Goal: Navigation & Orientation: Find specific page/section

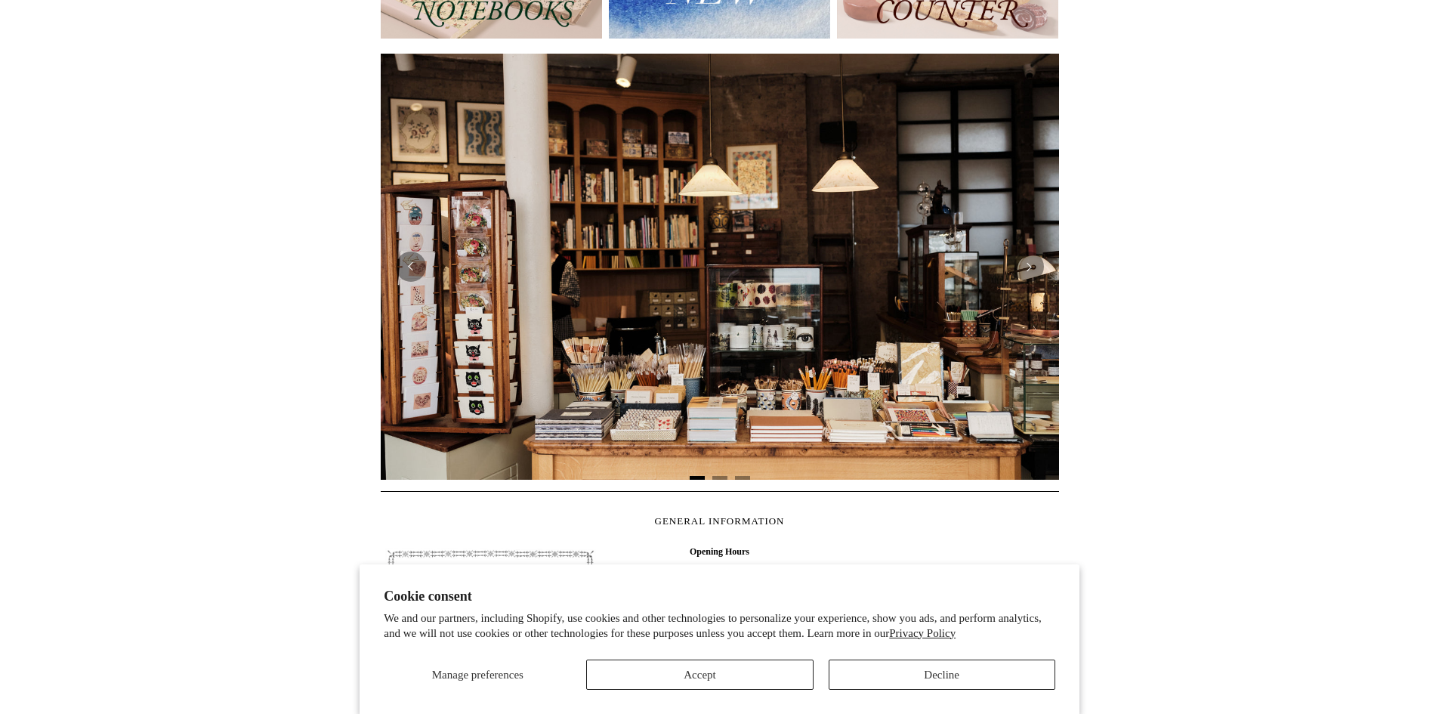
scroll to position [378, 0]
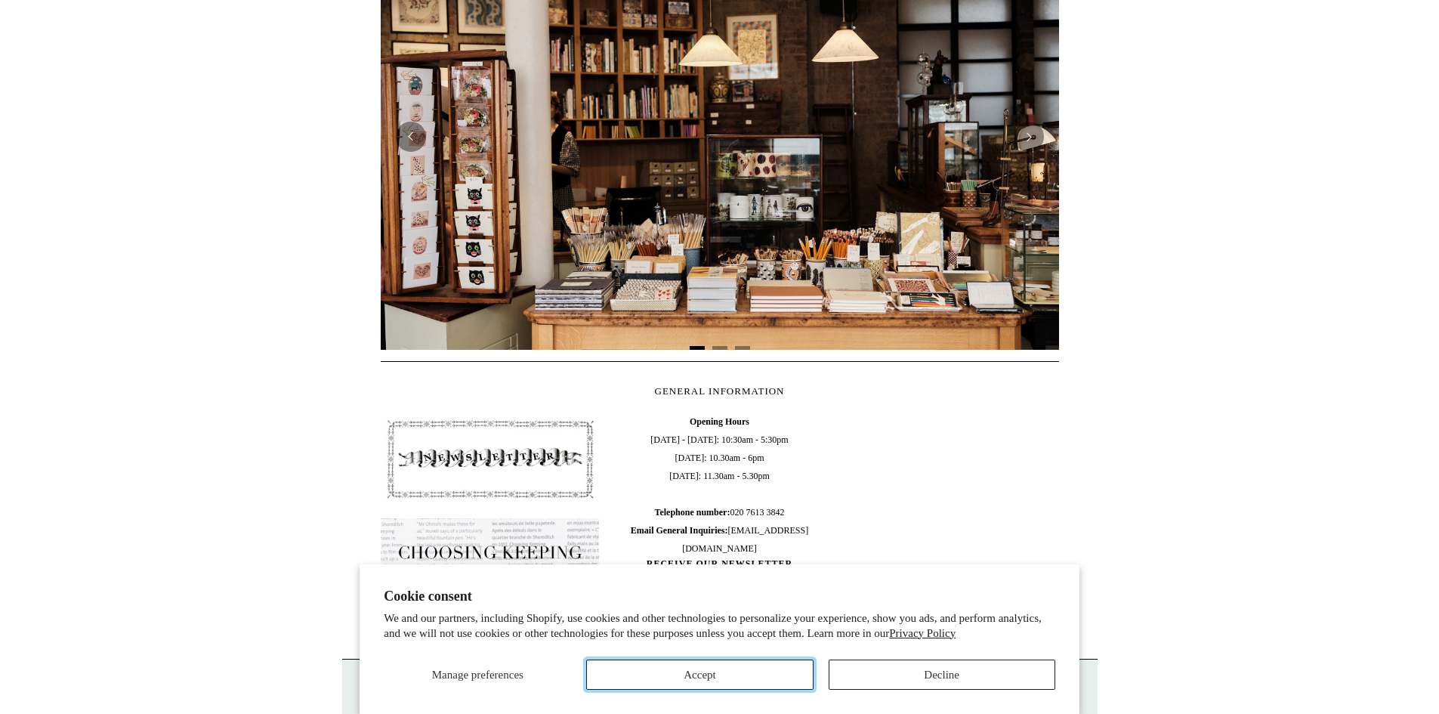
click at [656, 672] on button "Accept" at bounding box center [699, 675] width 227 height 30
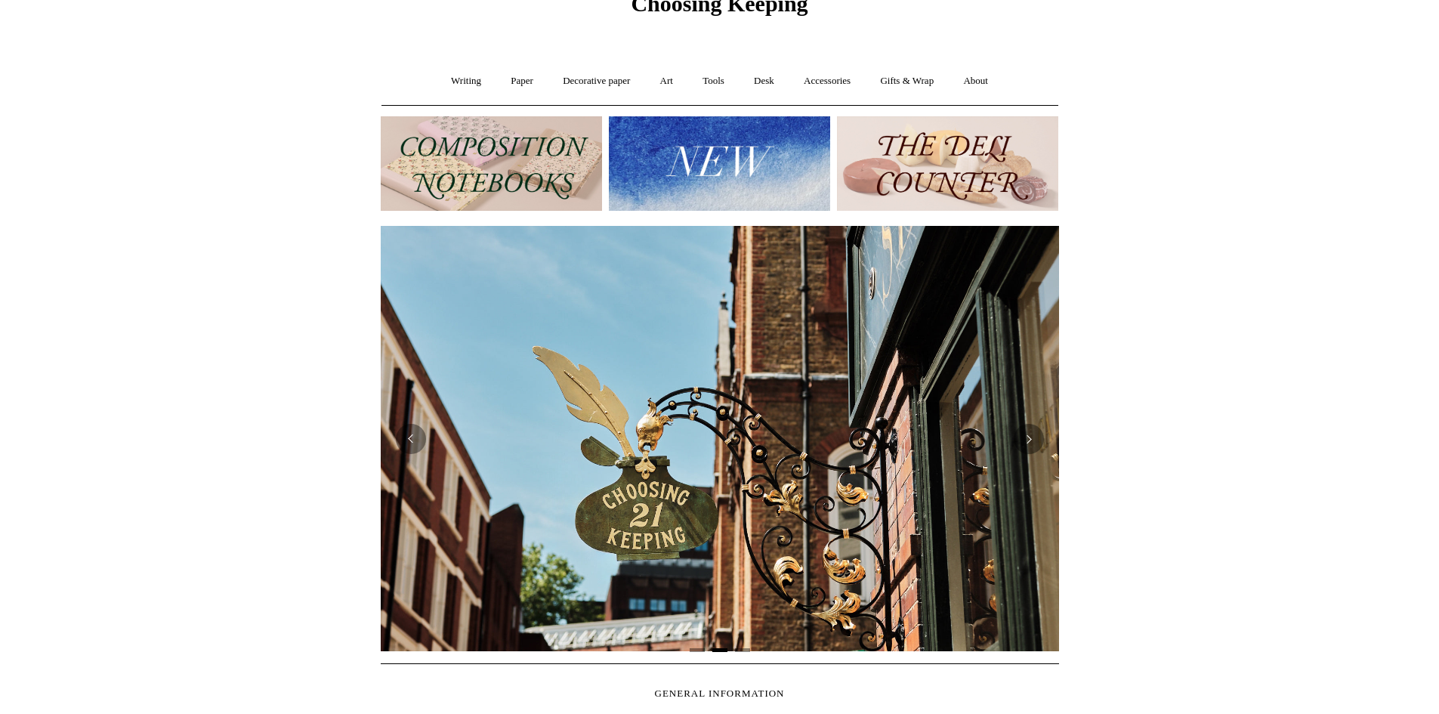
scroll to position [0, 678]
click at [514, 74] on link "Paper +" at bounding box center [522, 81] width 50 height 40
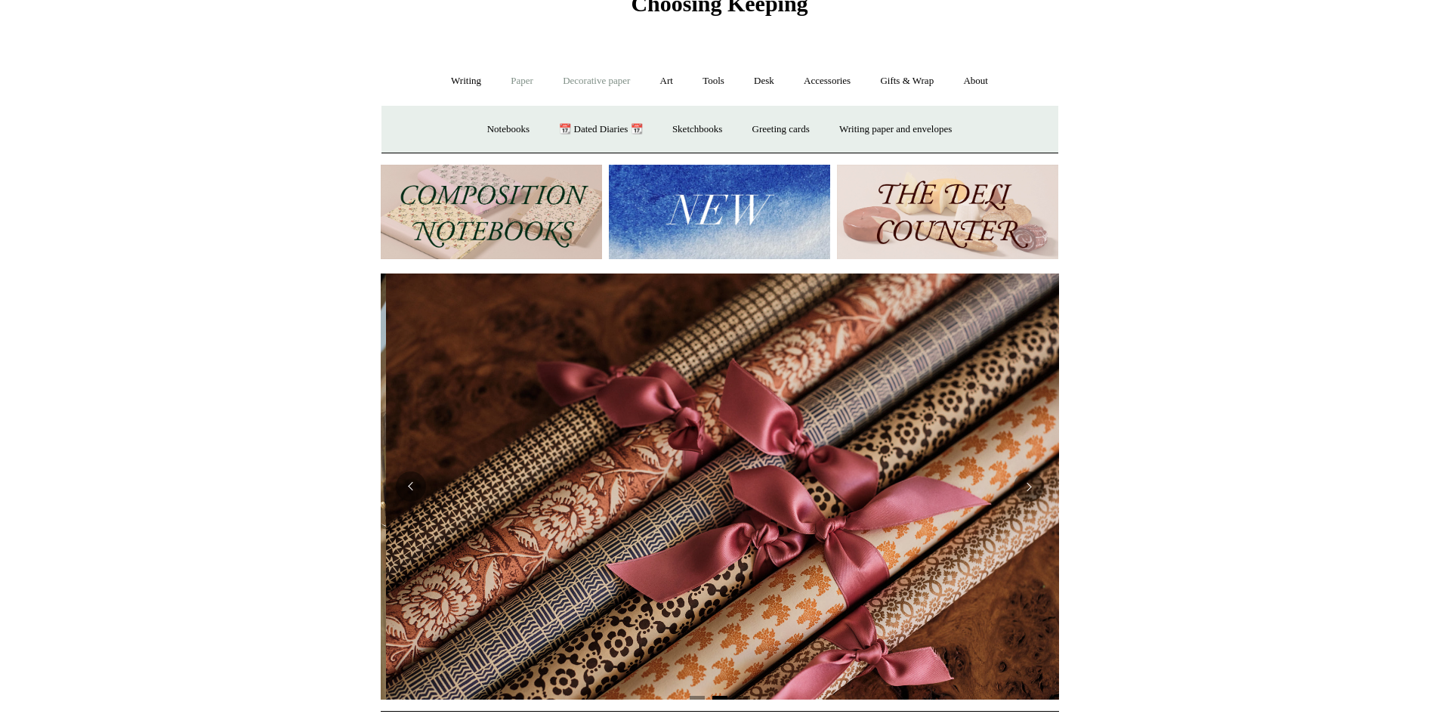
click at [609, 84] on link "Decorative paper +" at bounding box center [596, 81] width 94 height 40
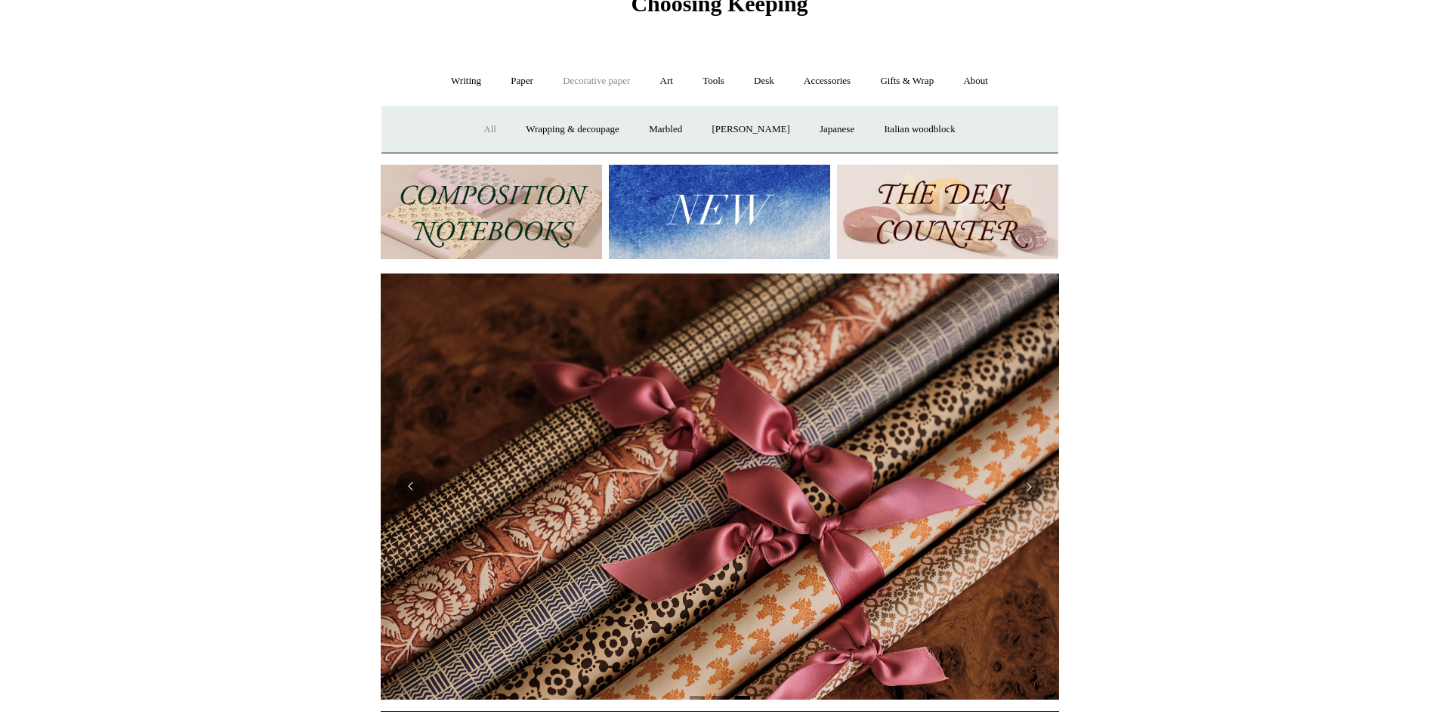
click at [474, 128] on link "All" at bounding box center [490, 130] width 40 height 40
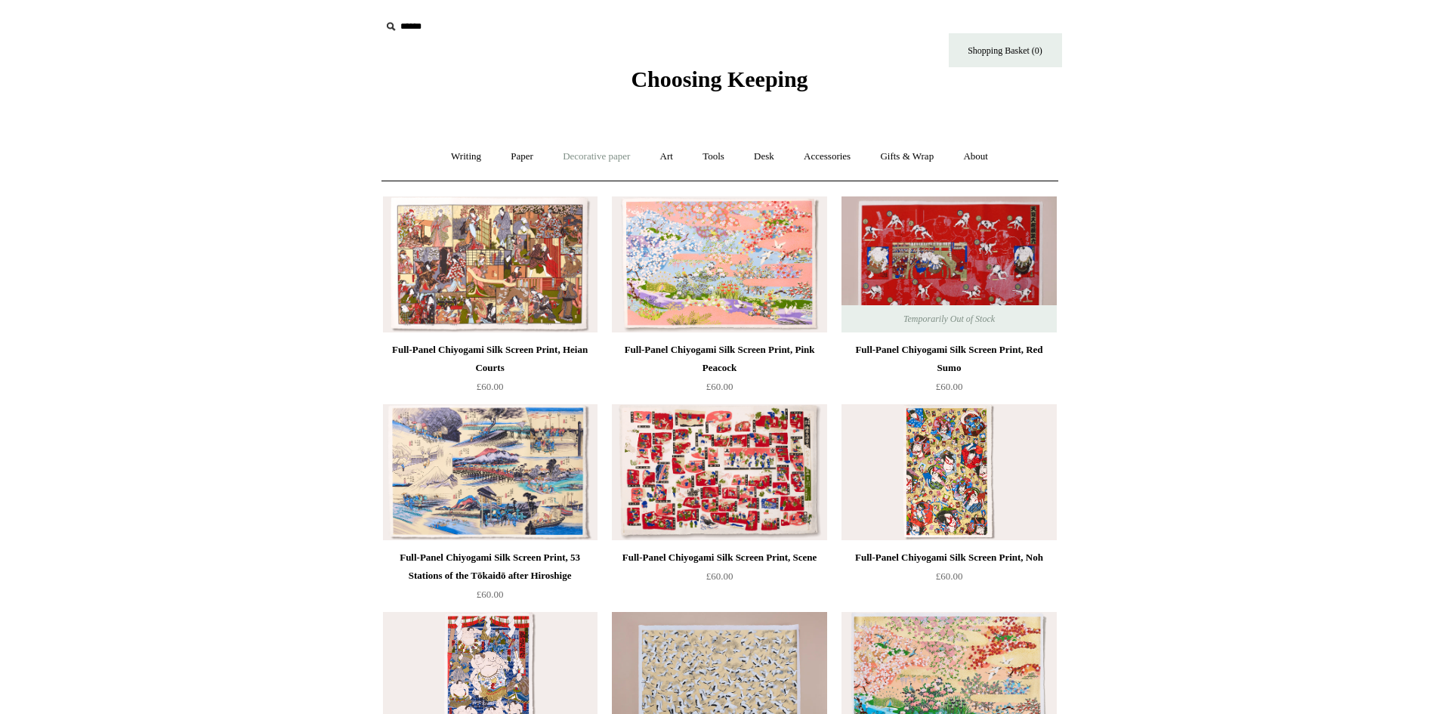
click at [579, 156] on link "Decorative paper +" at bounding box center [596, 157] width 94 height 40
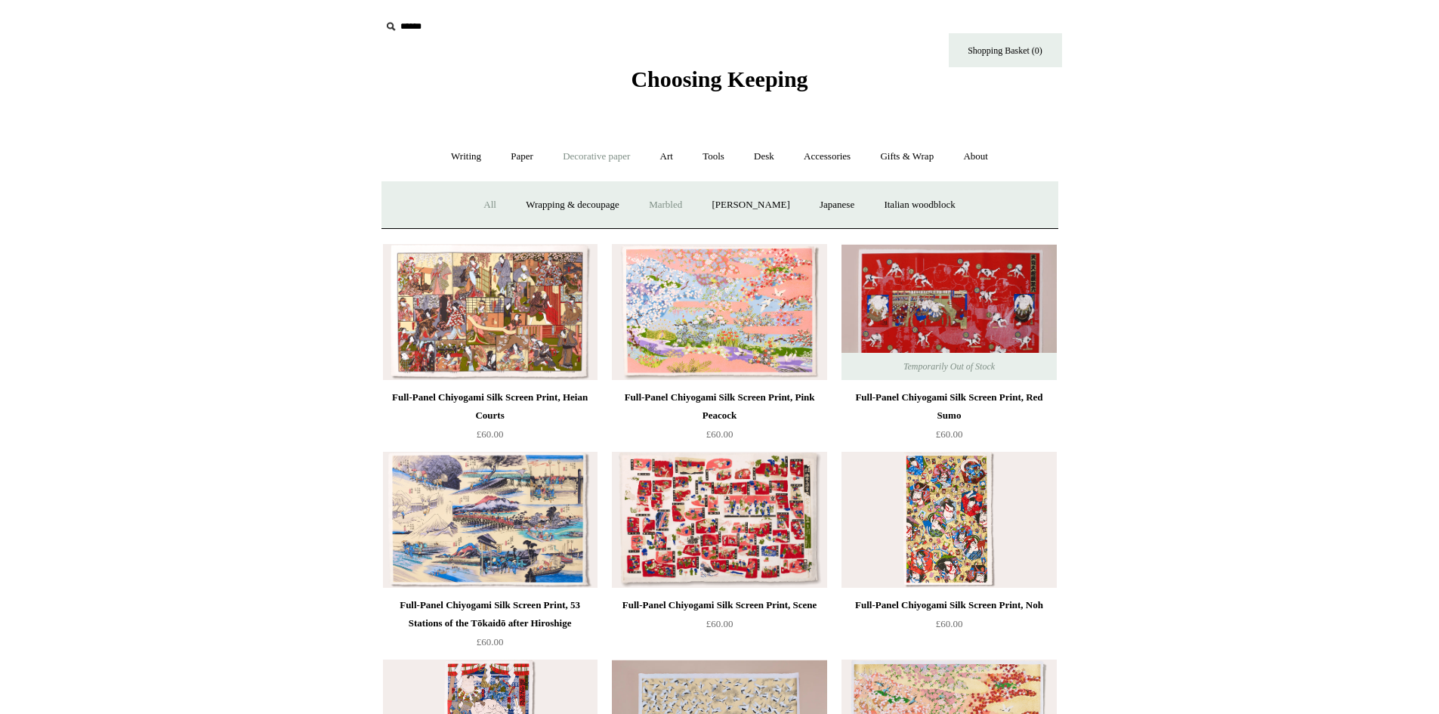
click at [665, 198] on link "Marbled" at bounding box center [665, 205] width 60 height 40
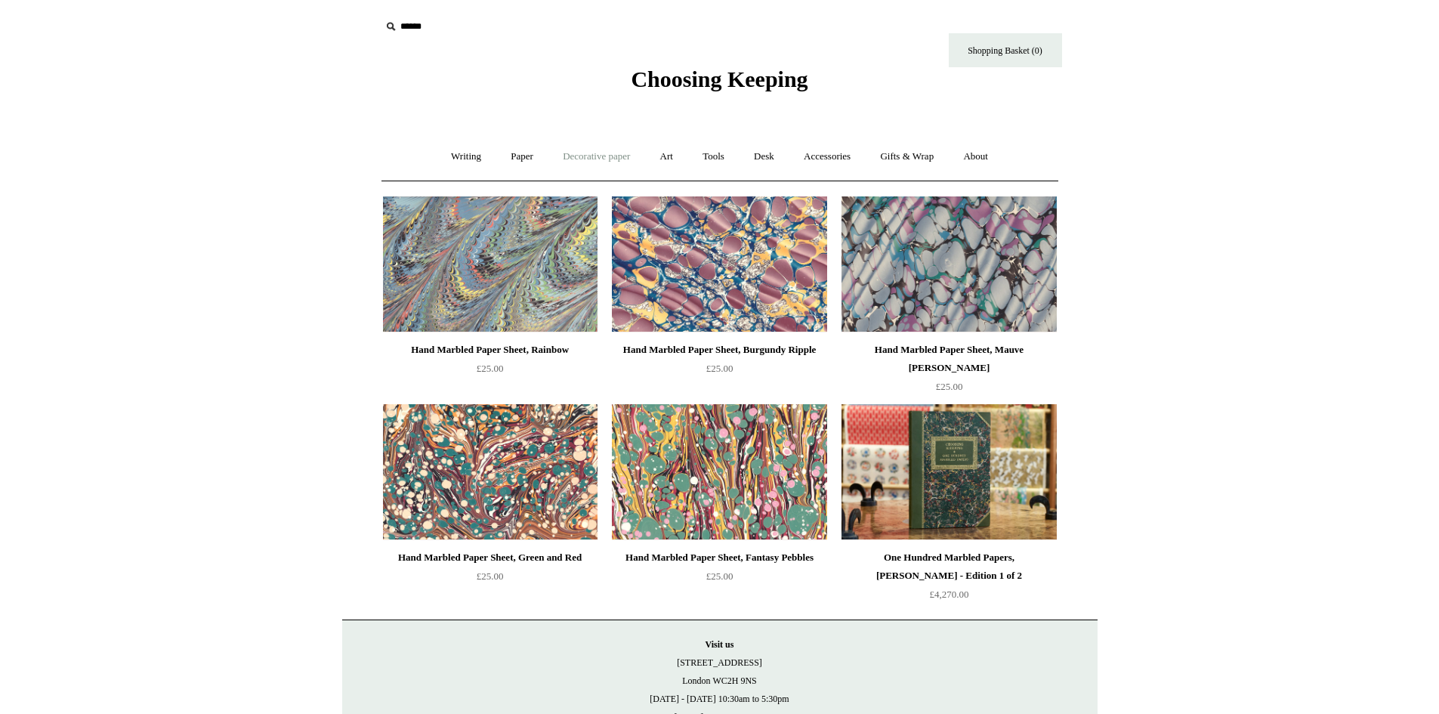
click at [575, 154] on link "Decorative paper +" at bounding box center [596, 157] width 94 height 40
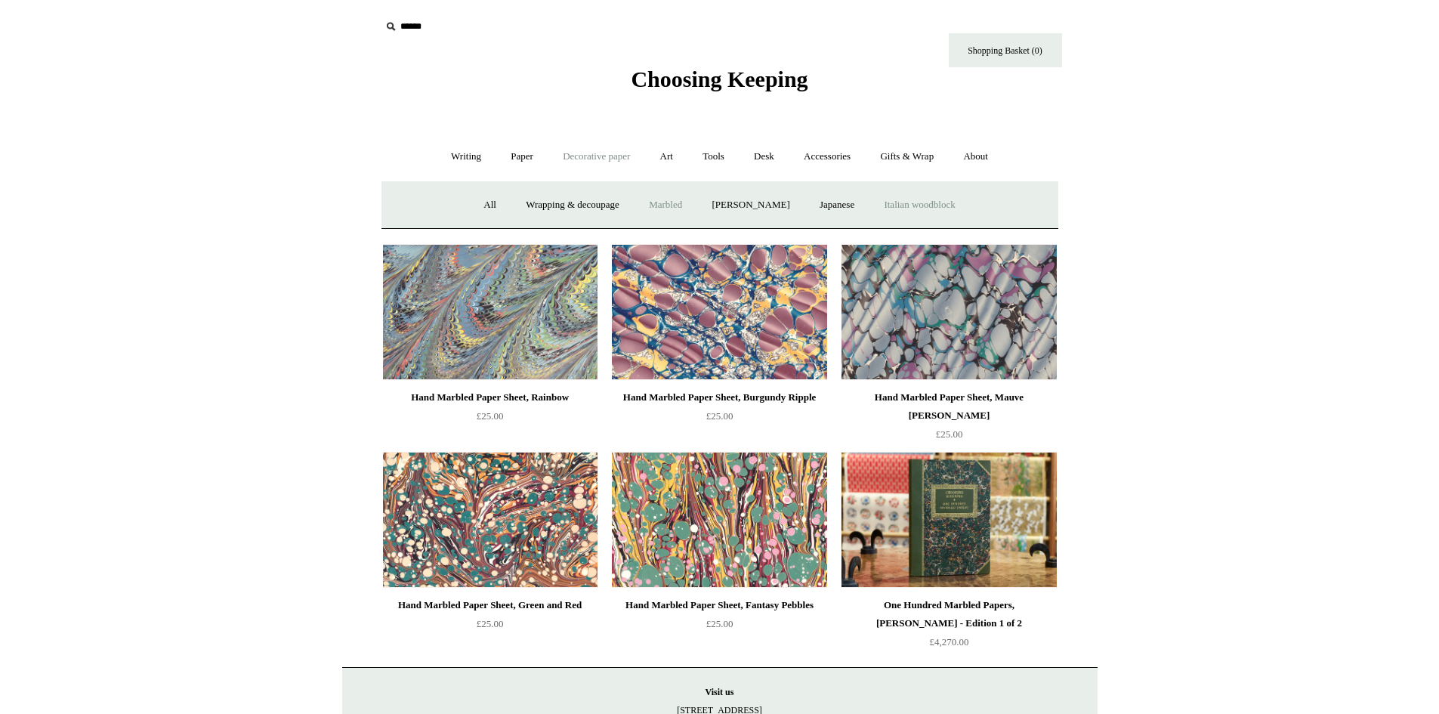
click at [944, 207] on link "Italian woodblock" at bounding box center [919, 205] width 98 height 40
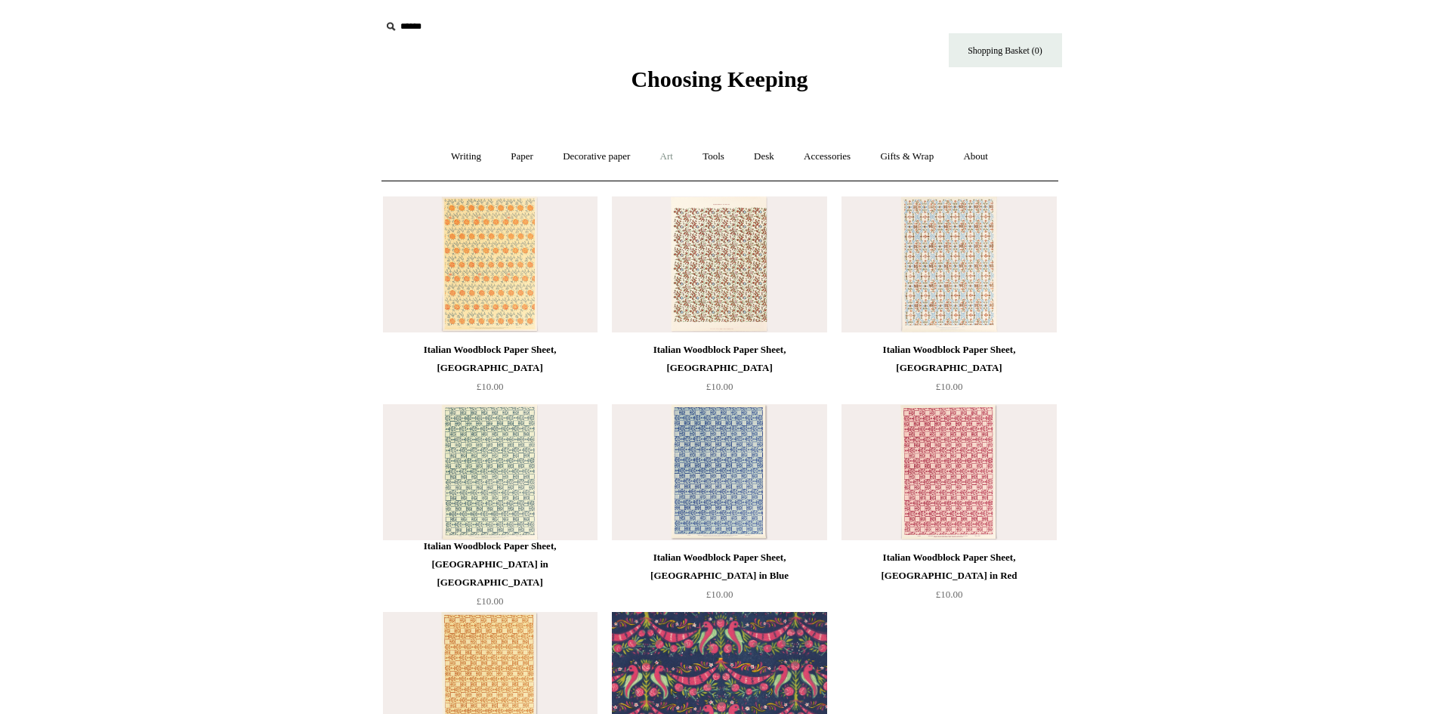
click at [672, 155] on link "Art +" at bounding box center [667, 157] width 40 height 40
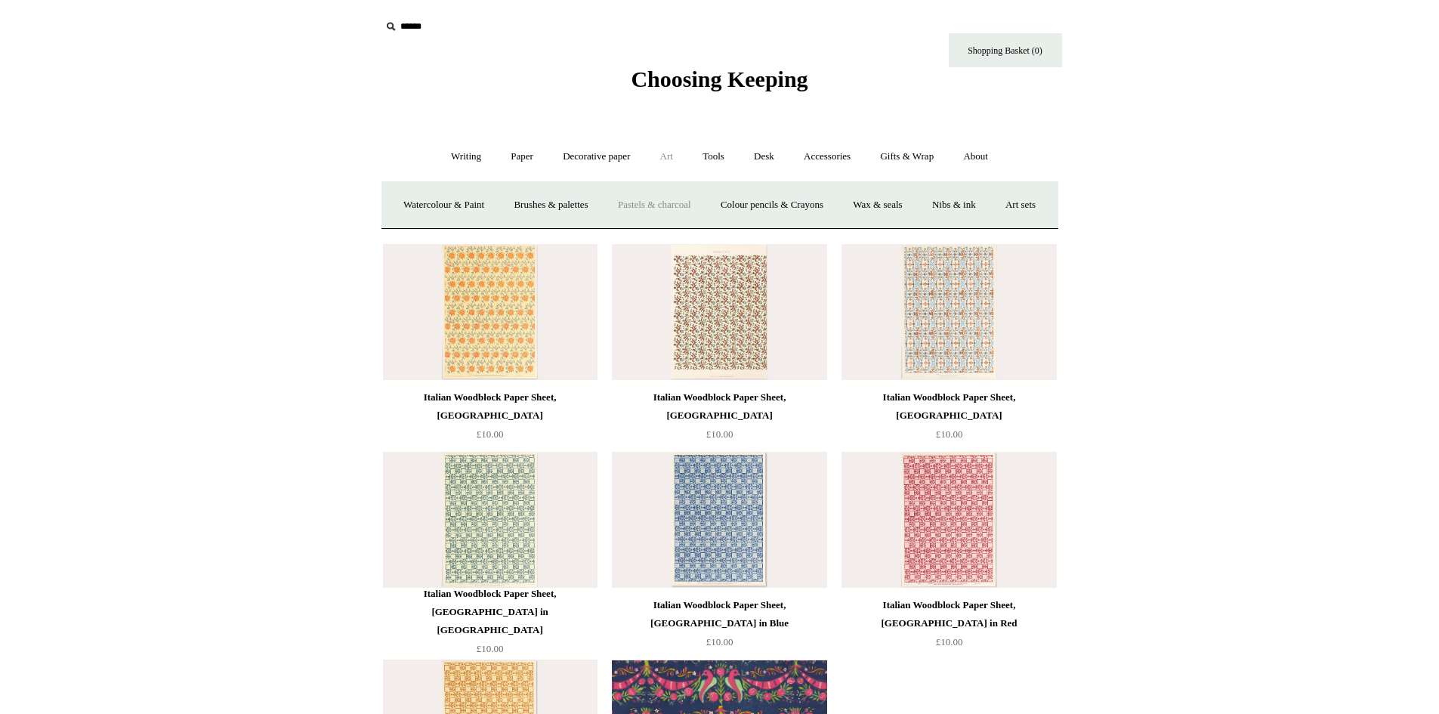
click at [679, 200] on link "Pastels & charcoal" at bounding box center [654, 205] width 100 height 40
